Goal: Information Seeking & Learning: Learn about a topic

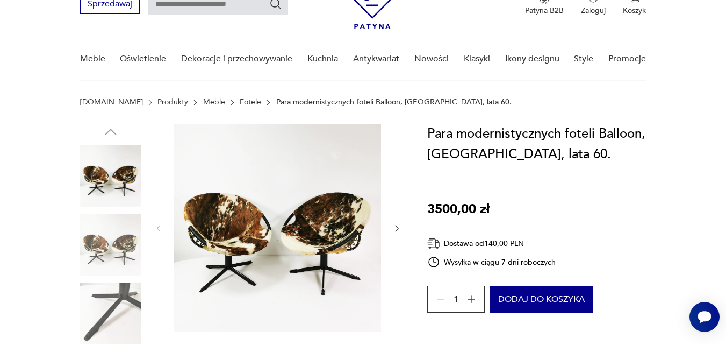
click at [398, 228] on icon "button" at bounding box center [396, 228] width 3 height 6
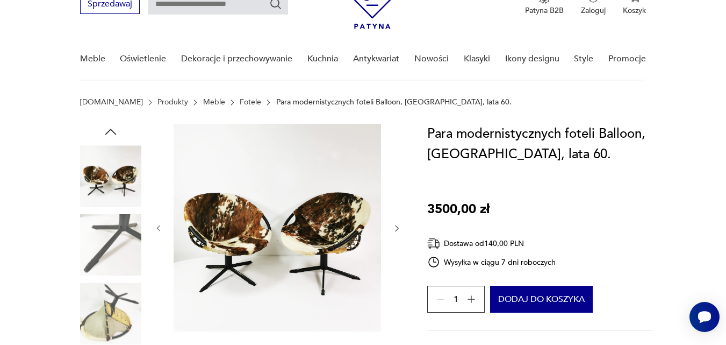
click at [398, 228] on icon "button" at bounding box center [396, 228] width 3 height 6
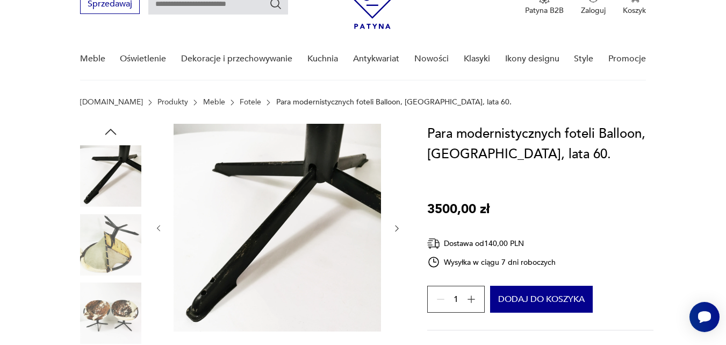
click at [398, 228] on icon "button" at bounding box center [396, 228] width 3 height 6
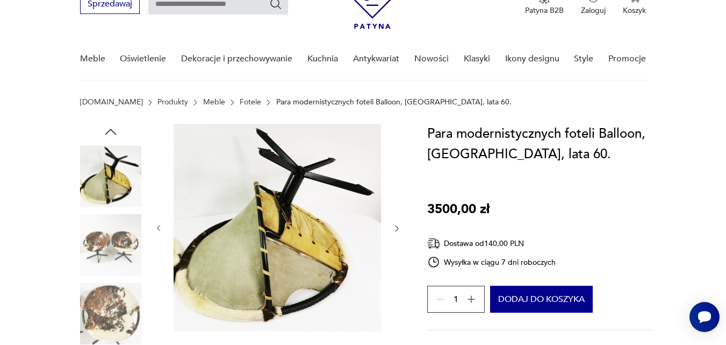
click at [398, 228] on icon "button" at bounding box center [396, 228] width 3 height 6
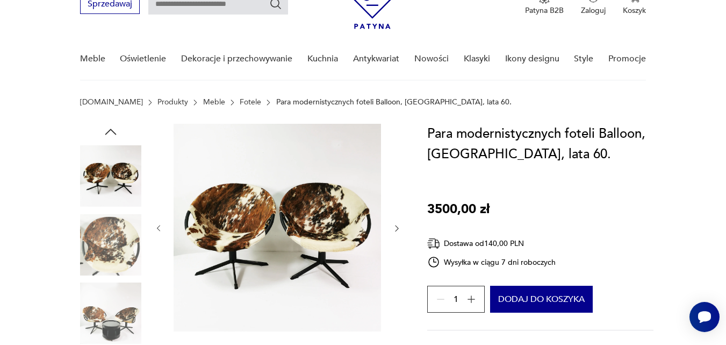
click at [398, 228] on icon "button" at bounding box center [396, 228] width 3 height 6
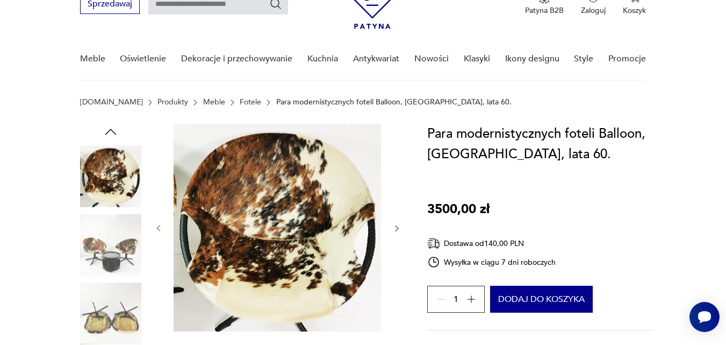
click at [398, 228] on icon "button" at bounding box center [396, 228] width 3 height 6
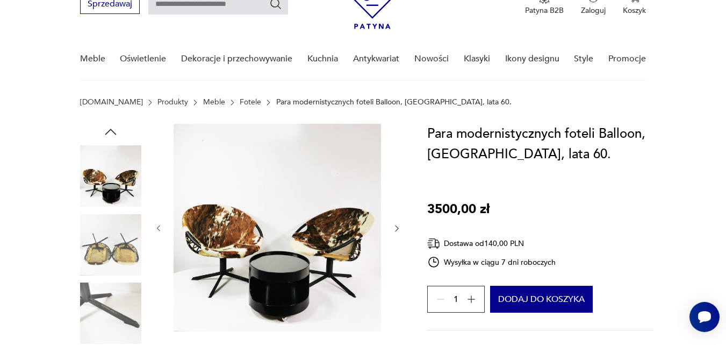
click at [398, 228] on icon "button" at bounding box center [396, 228] width 3 height 6
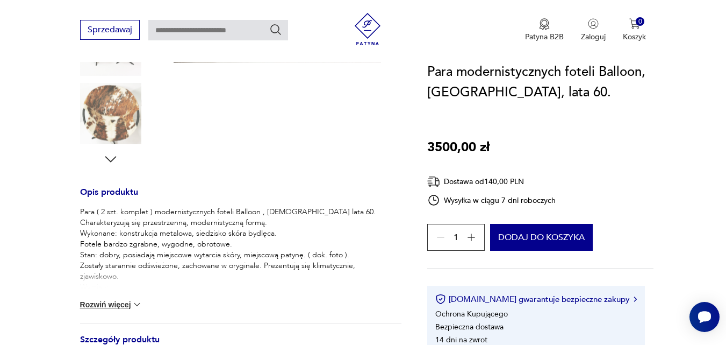
scroll to position [323, 0]
